Goal: Check status

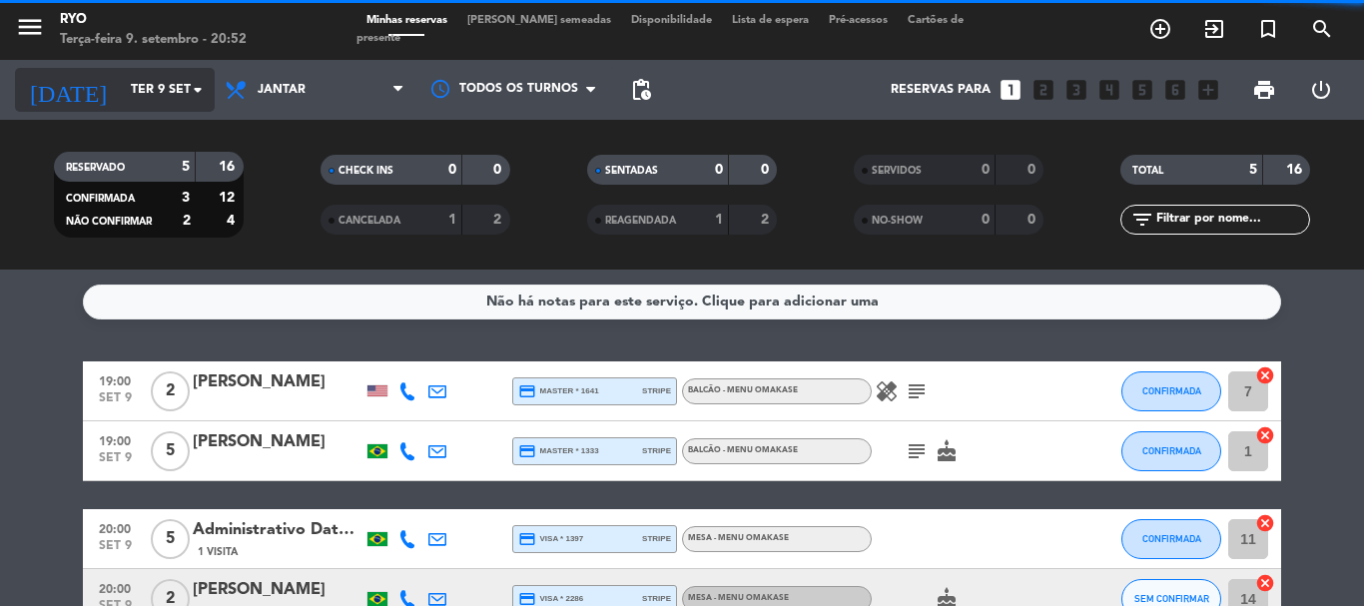
click at [175, 100] on input "Ter 9 set" at bounding box center [205, 90] width 169 height 34
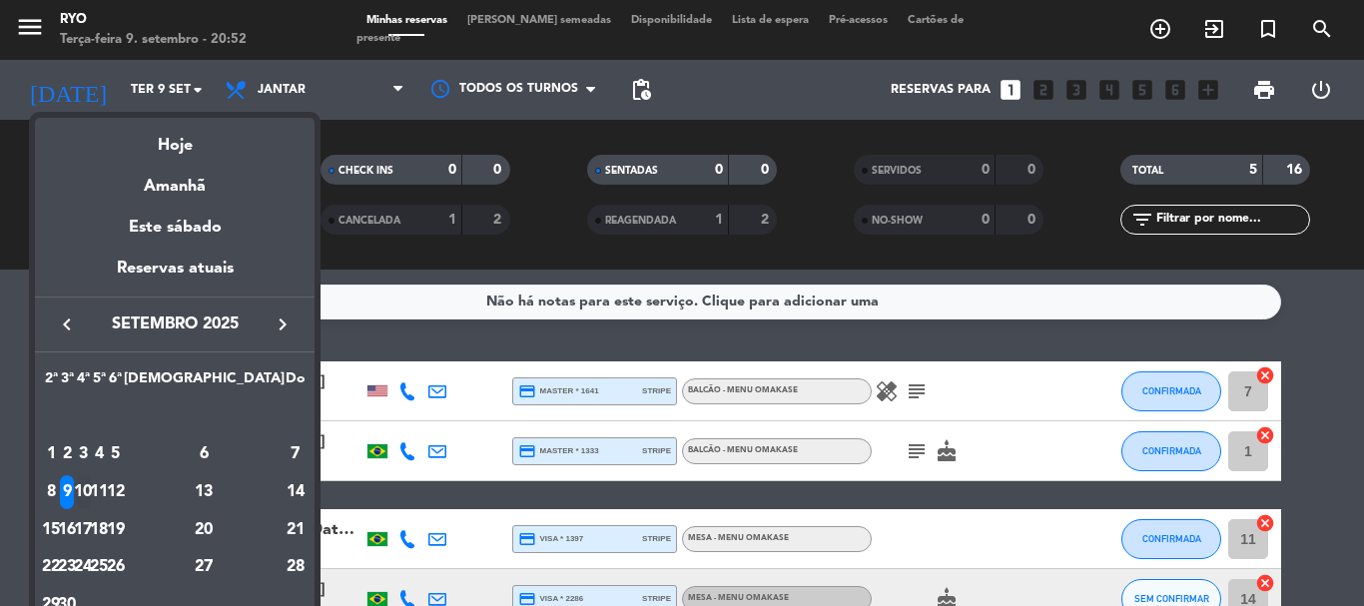
click at [91, 487] on div "10" at bounding box center [83, 492] width 15 height 34
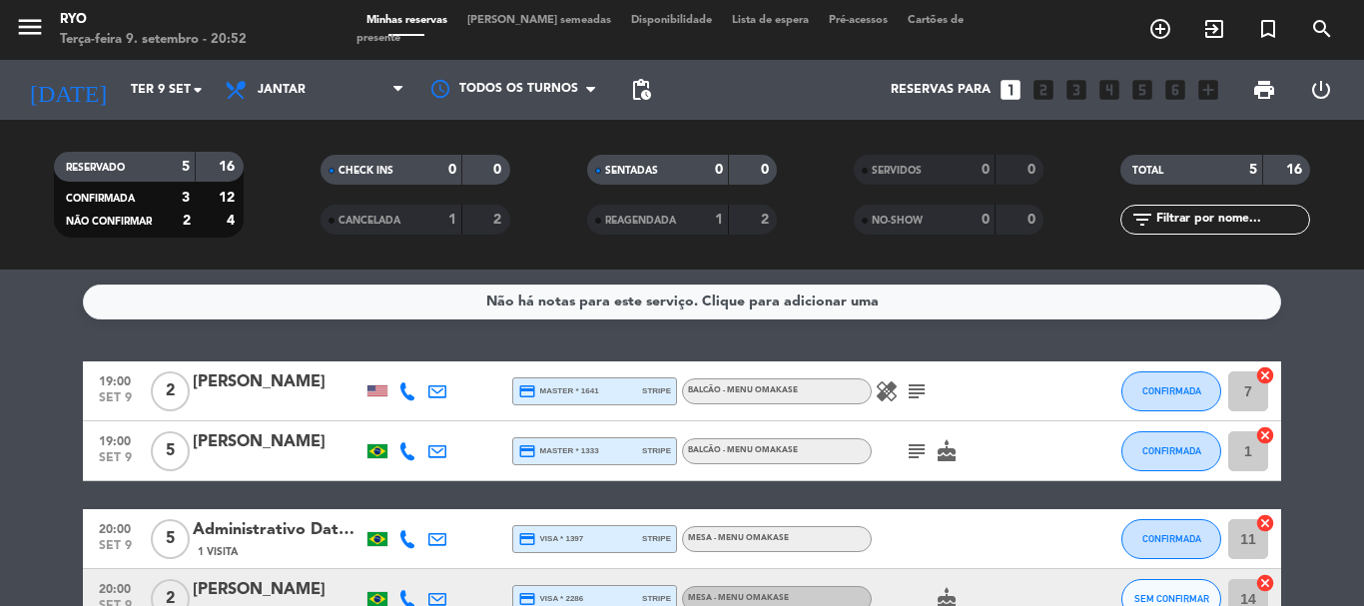
type input "Qua 10 set"
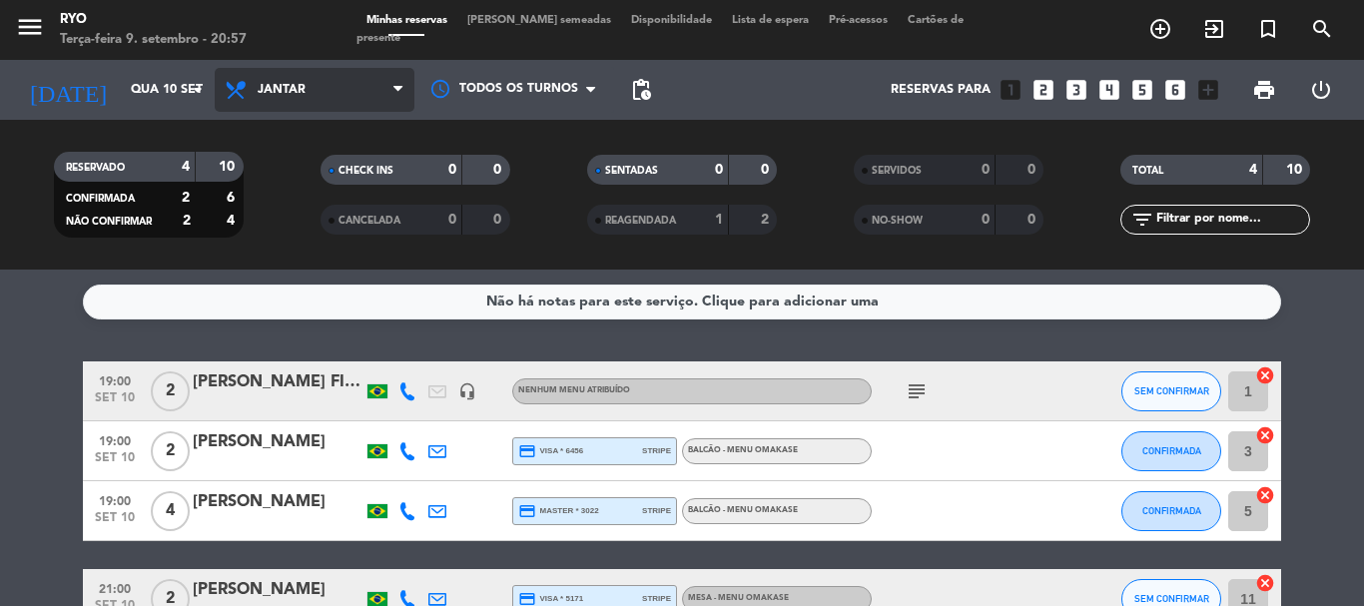
click at [279, 71] on span "Jantar" at bounding box center [315, 90] width 200 height 44
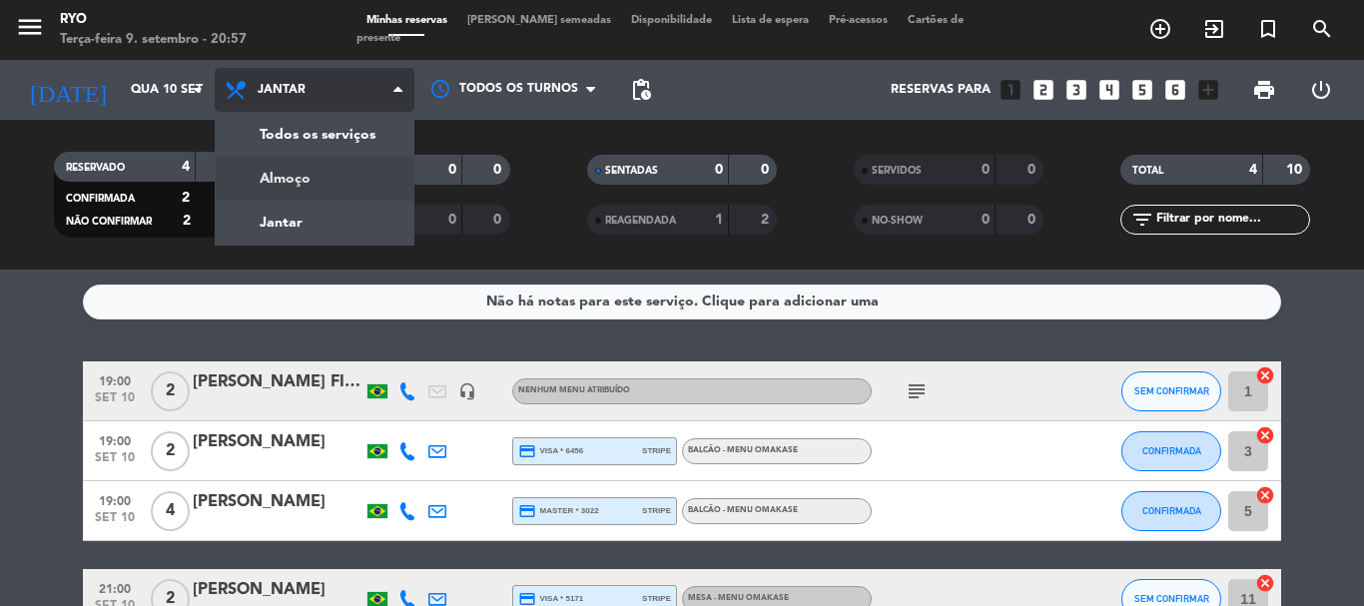
click at [262, 182] on div "menu Ryo Terça-feira 9. setembro - 20:57 Minhas reservas Mesas semeadas Disponi…" at bounding box center [682, 135] width 1364 height 270
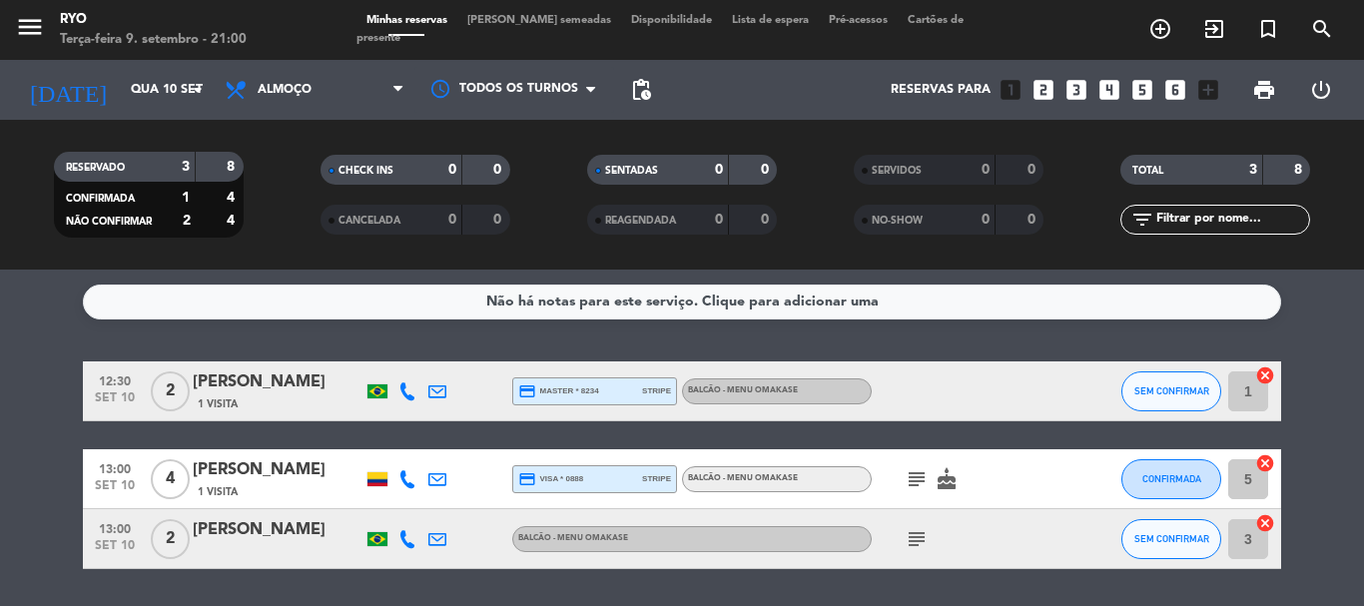
click at [817, 361] on div "12:30 [DATE] 2 [PERSON_NAME] 1 Visita credit_card master * 8234 stripe BALCÃO -…" at bounding box center [682, 391] width 1198 height 60
click at [916, 483] on icon "subject" at bounding box center [917, 479] width 24 height 24
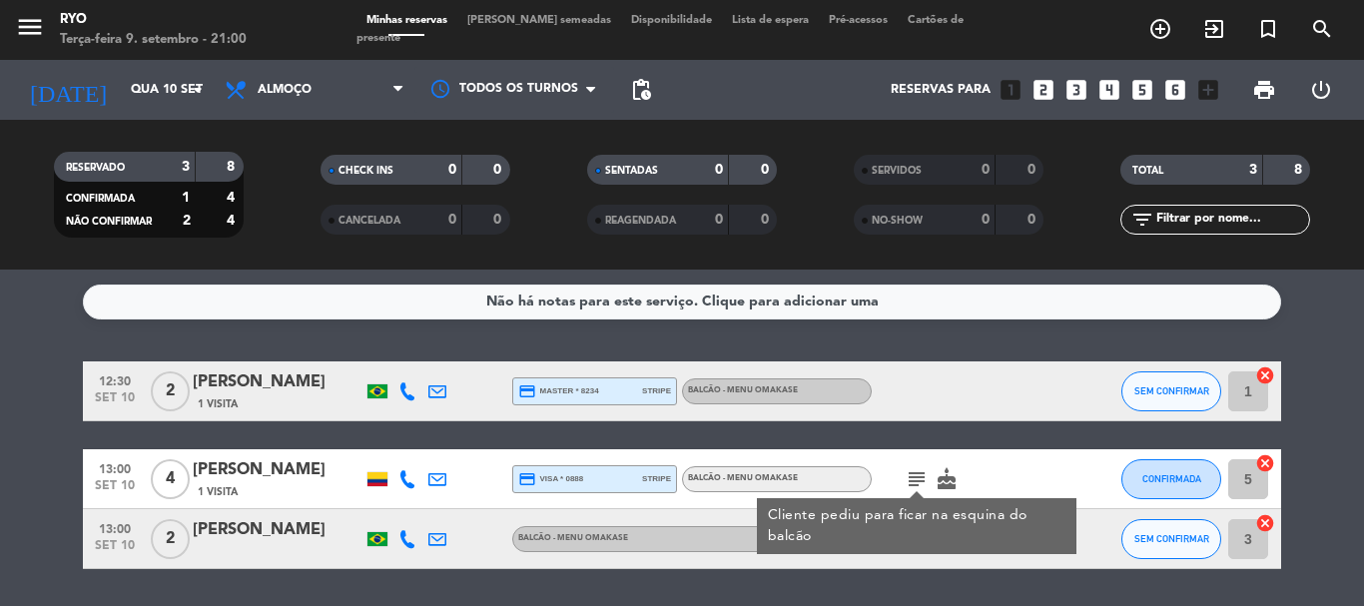
click at [744, 572] on div "Não há notas para este serviço. Clique para adicionar uma 12:30 [DATE] 2 [PERSO…" at bounding box center [682, 438] width 1364 height 336
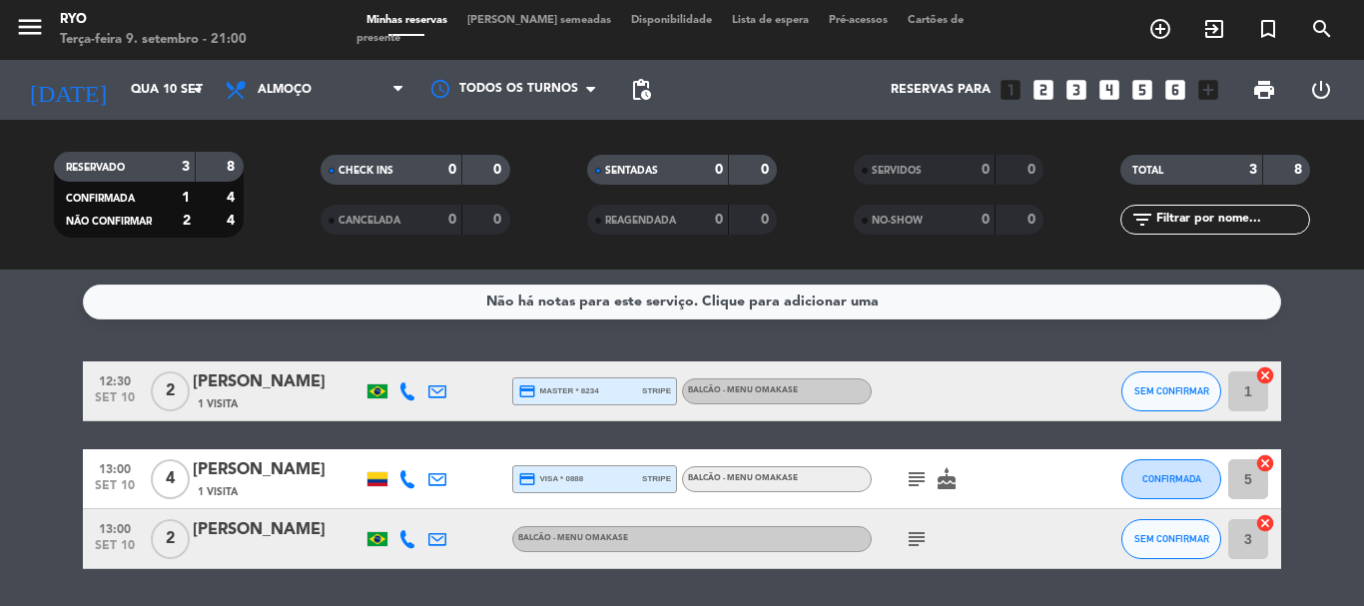
click at [909, 538] on icon "subject" at bounding box center [917, 539] width 24 height 24
click at [793, 587] on div "Não há notas para este serviço. Clique para adicionar uma 12:30 [DATE] 2 [PERSO…" at bounding box center [682, 438] width 1364 height 336
click at [948, 477] on icon "cake" at bounding box center [947, 479] width 24 height 24
click at [807, 579] on div "Não há notas para este serviço. Clique para adicionar uma 12:30 [DATE] 2 [PERSO…" at bounding box center [682, 438] width 1364 height 336
click at [918, 546] on icon "subject" at bounding box center [917, 539] width 24 height 24
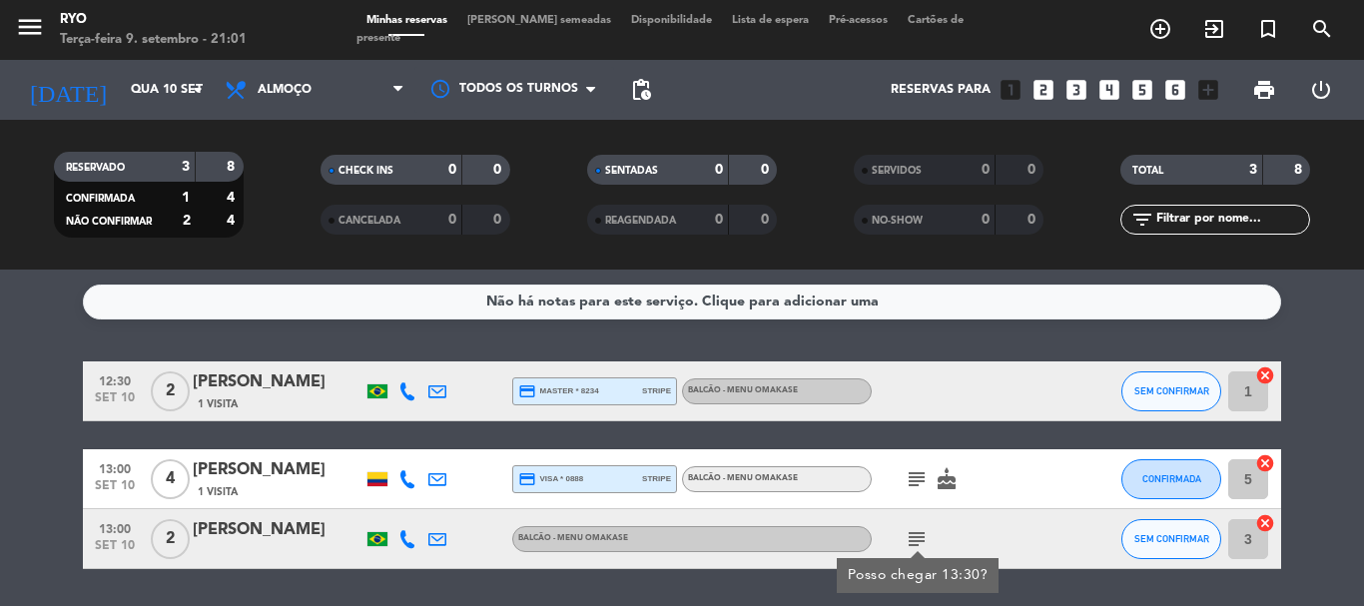
click at [920, 491] on div "subject cake" at bounding box center [962, 478] width 180 height 59
click at [916, 478] on icon "subject" at bounding box center [917, 479] width 24 height 24
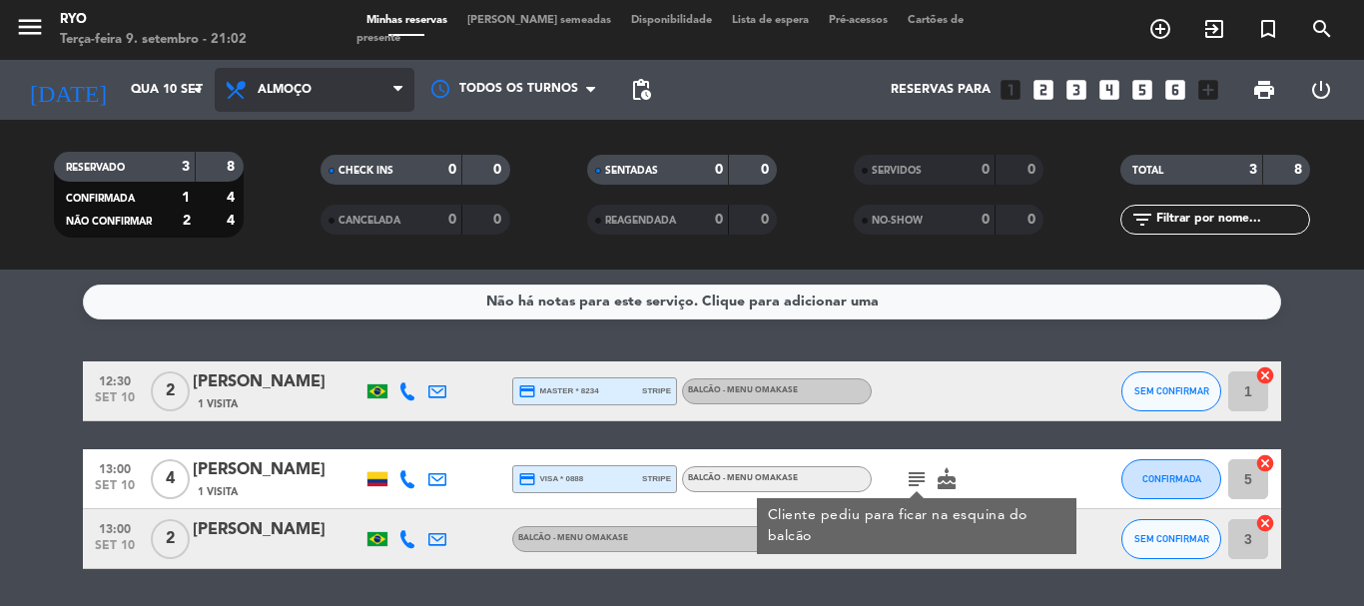
click at [300, 95] on span "Almoço" at bounding box center [285, 90] width 54 height 14
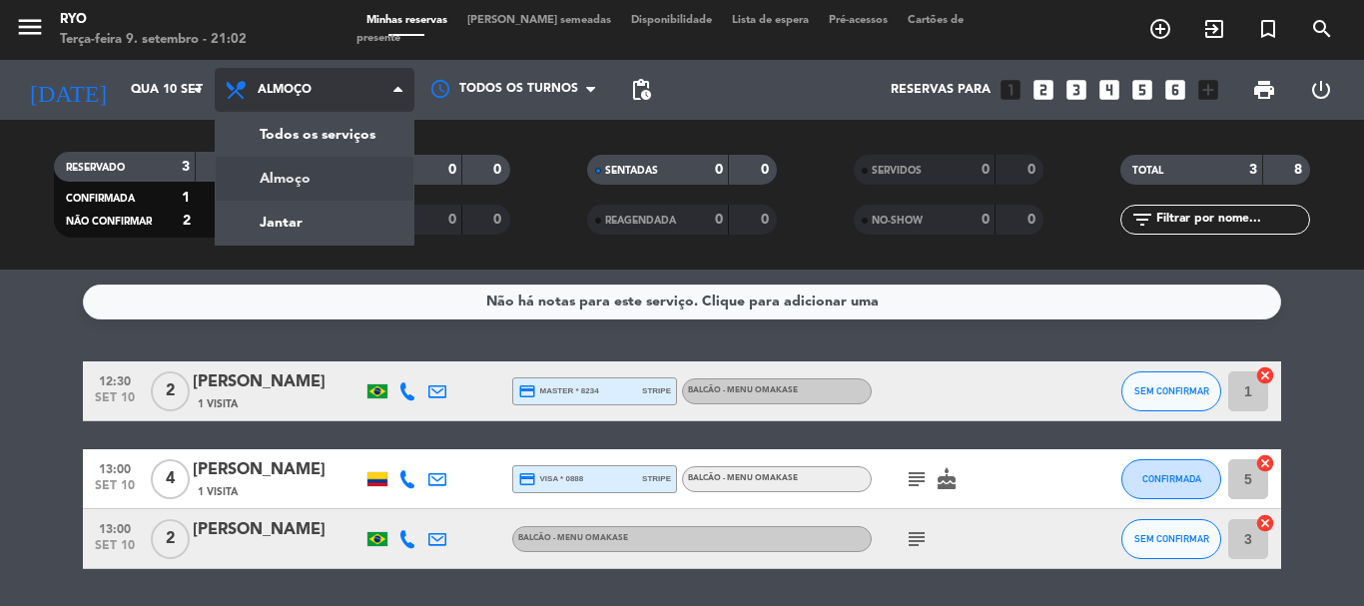
click at [301, 203] on div "menu Ryo Terça-feira 9. setembro - 21:02 Minhas reservas Mesas semeadas Disponi…" at bounding box center [682, 135] width 1364 height 270
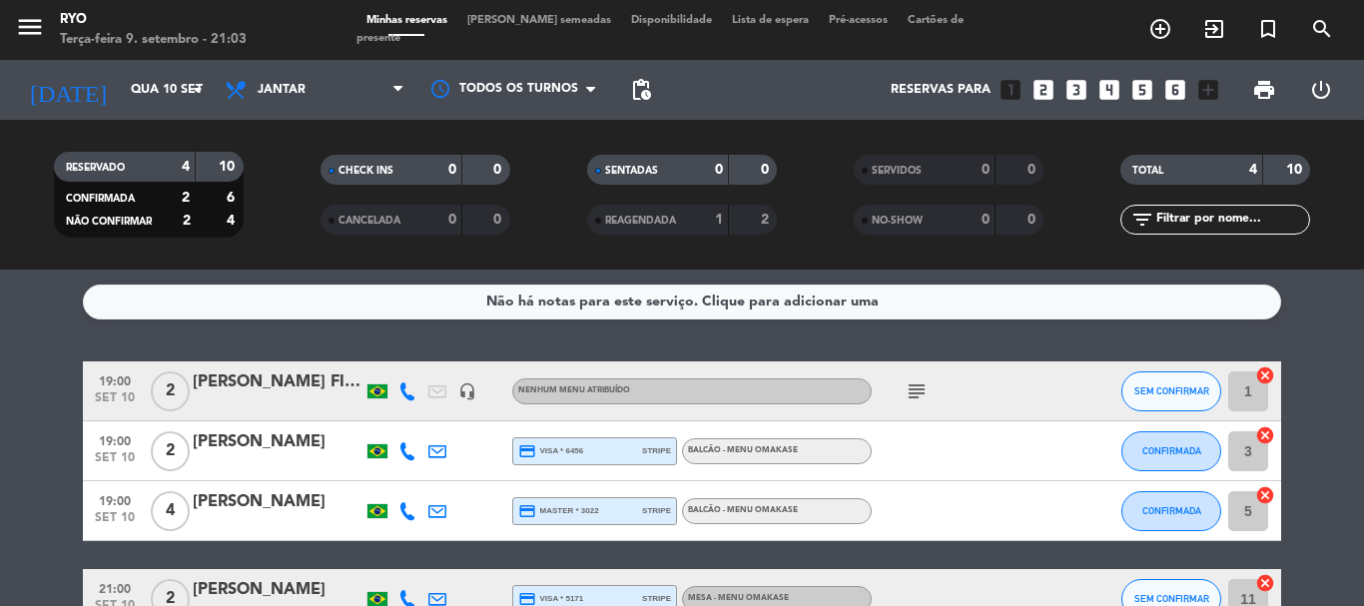
click at [237, 434] on div "[PERSON_NAME]" at bounding box center [278, 442] width 170 height 26
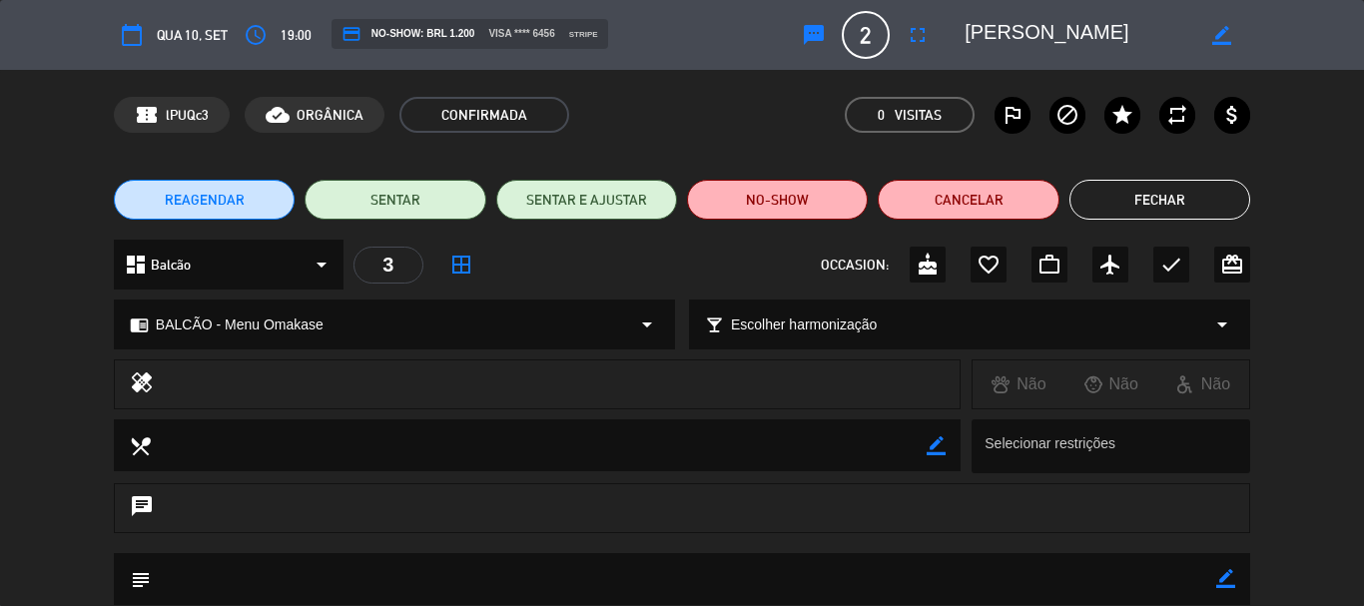
click at [1134, 207] on button "Fechar" at bounding box center [1159, 200] width 181 height 40
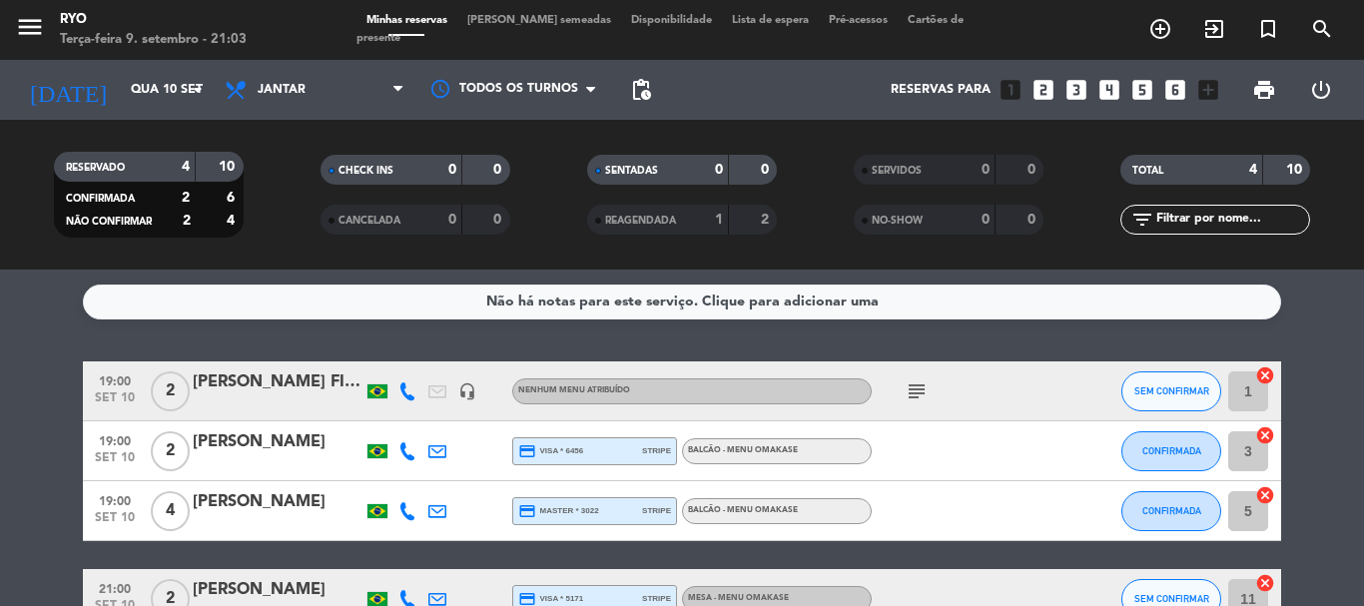
click at [245, 524] on div at bounding box center [278, 524] width 170 height 16
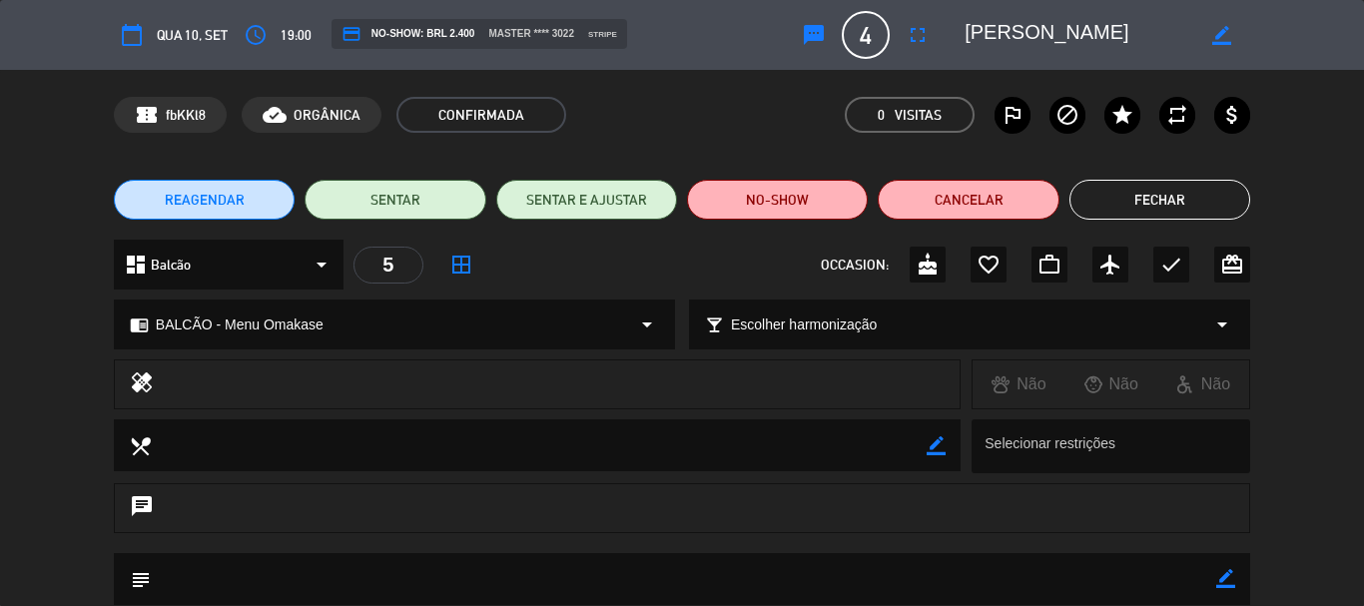
click at [735, 102] on div "confirmation_number fbKKl8 cloud_done ORGÂNICA CONFIRMADA 0 Visitas outlined_fl…" at bounding box center [682, 115] width 1136 height 36
click at [1210, 194] on button "Fechar" at bounding box center [1159, 200] width 181 height 40
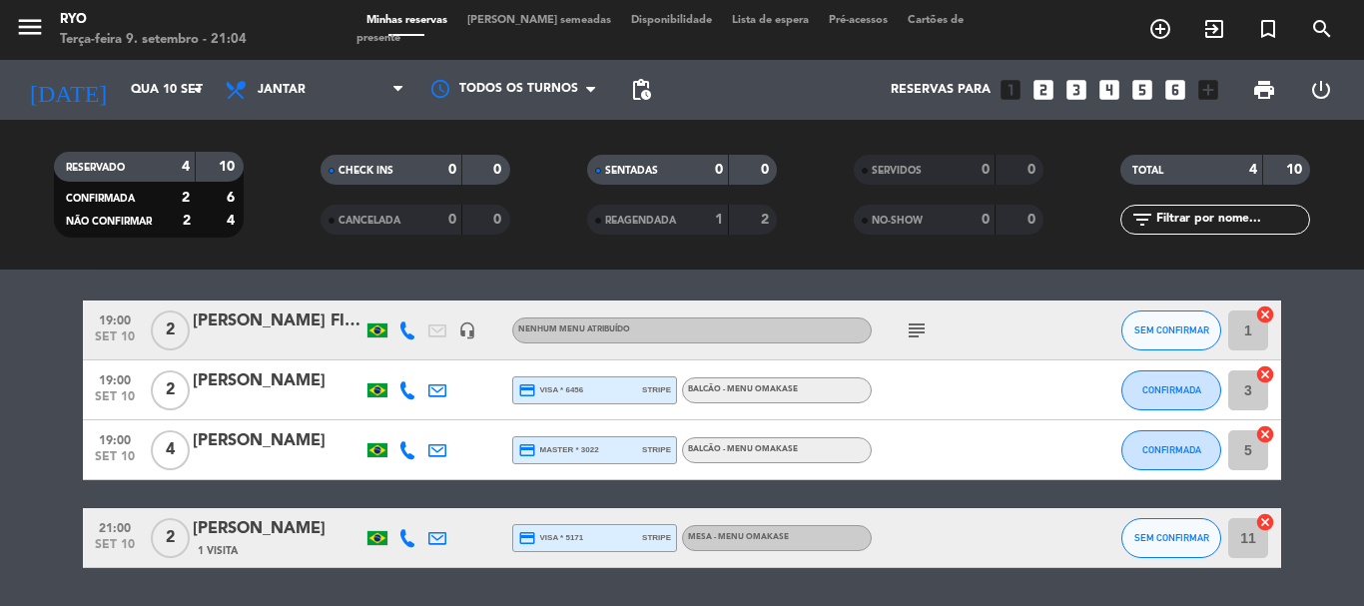
scroll to position [123, 0]
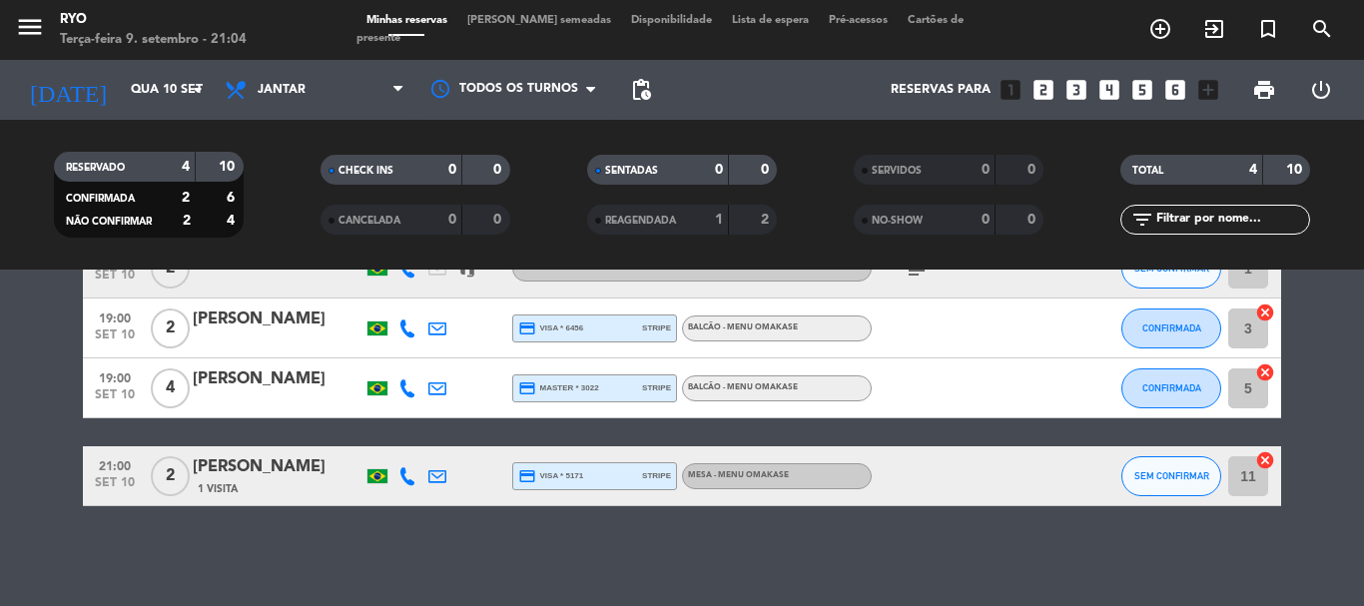
click at [733, 543] on div "Não há notas para este serviço. Clique para adicionar uma 19:00 [DATE] 2 [PERSO…" at bounding box center [682, 438] width 1364 height 336
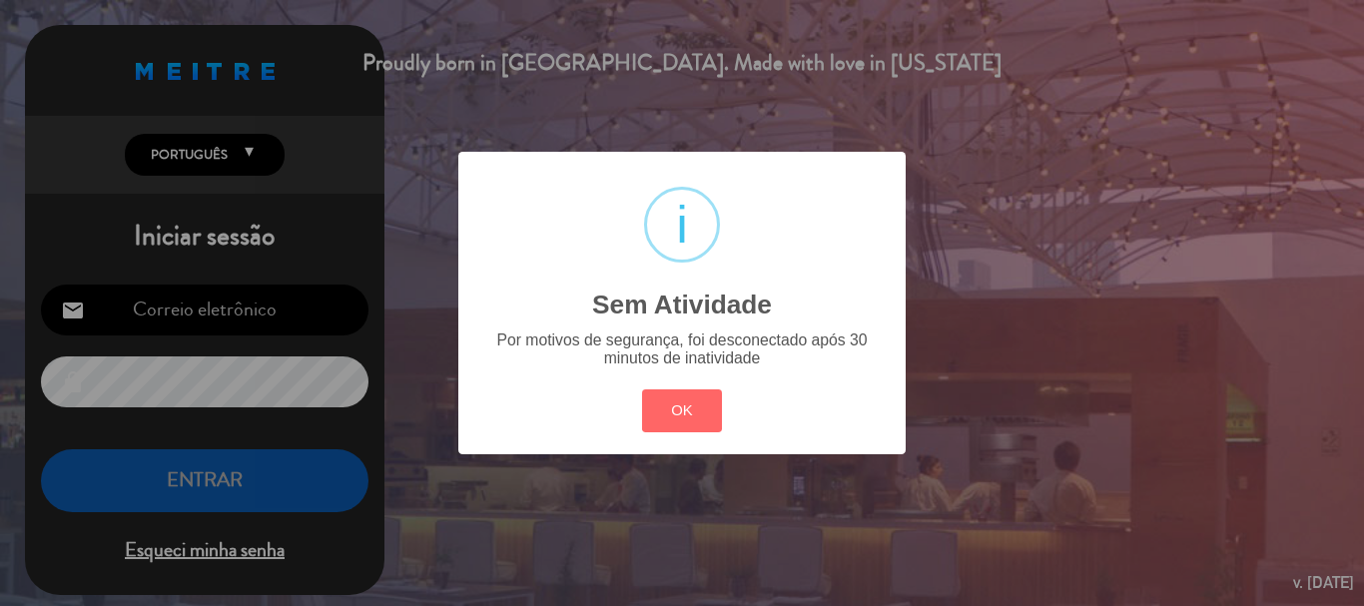
type input "[EMAIL_ADDRESS][DOMAIN_NAME]"
